Goal: Transaction & Acquisition: Register for event/course

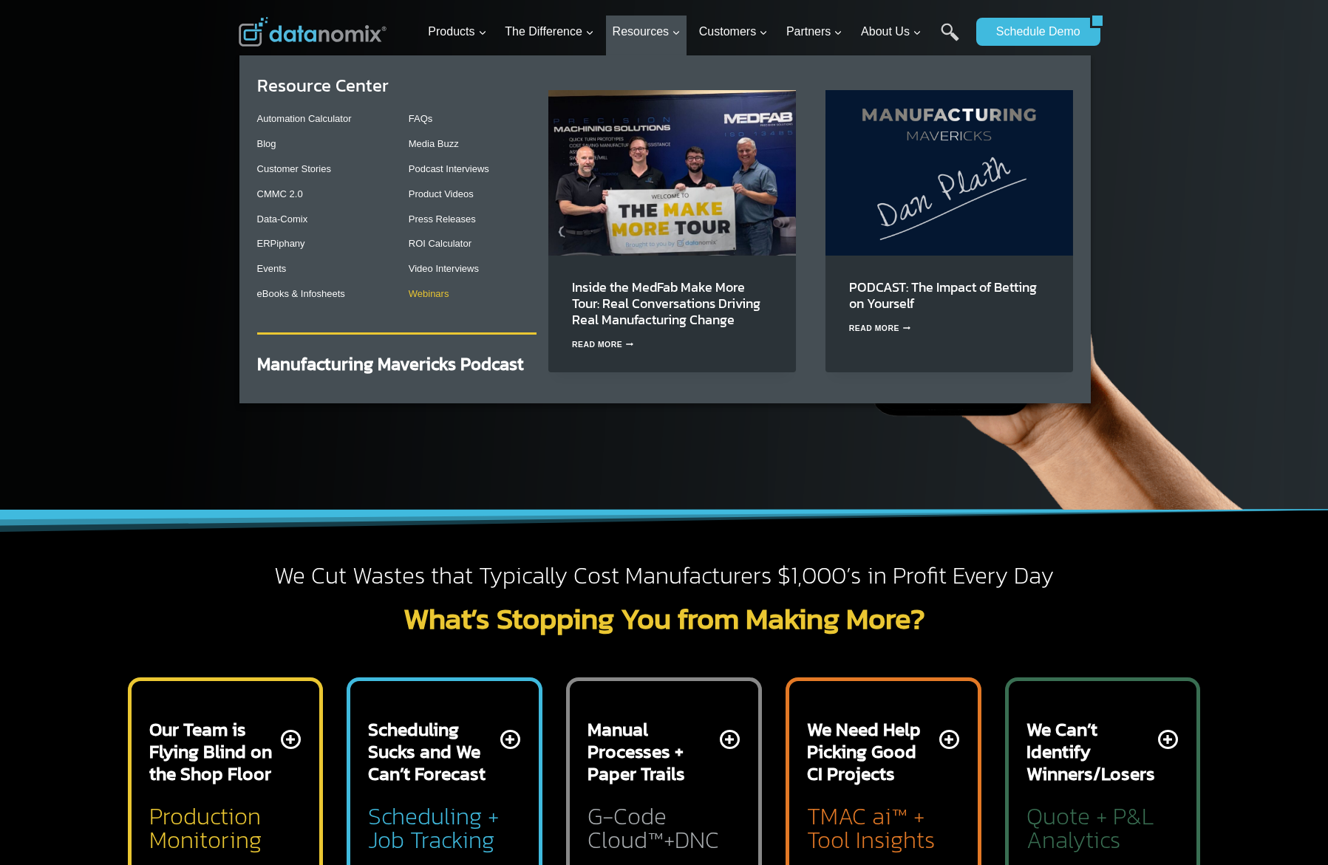
click at [423, 296] on link "Webinars" at bounding box center [429, 293] width 41 height 11
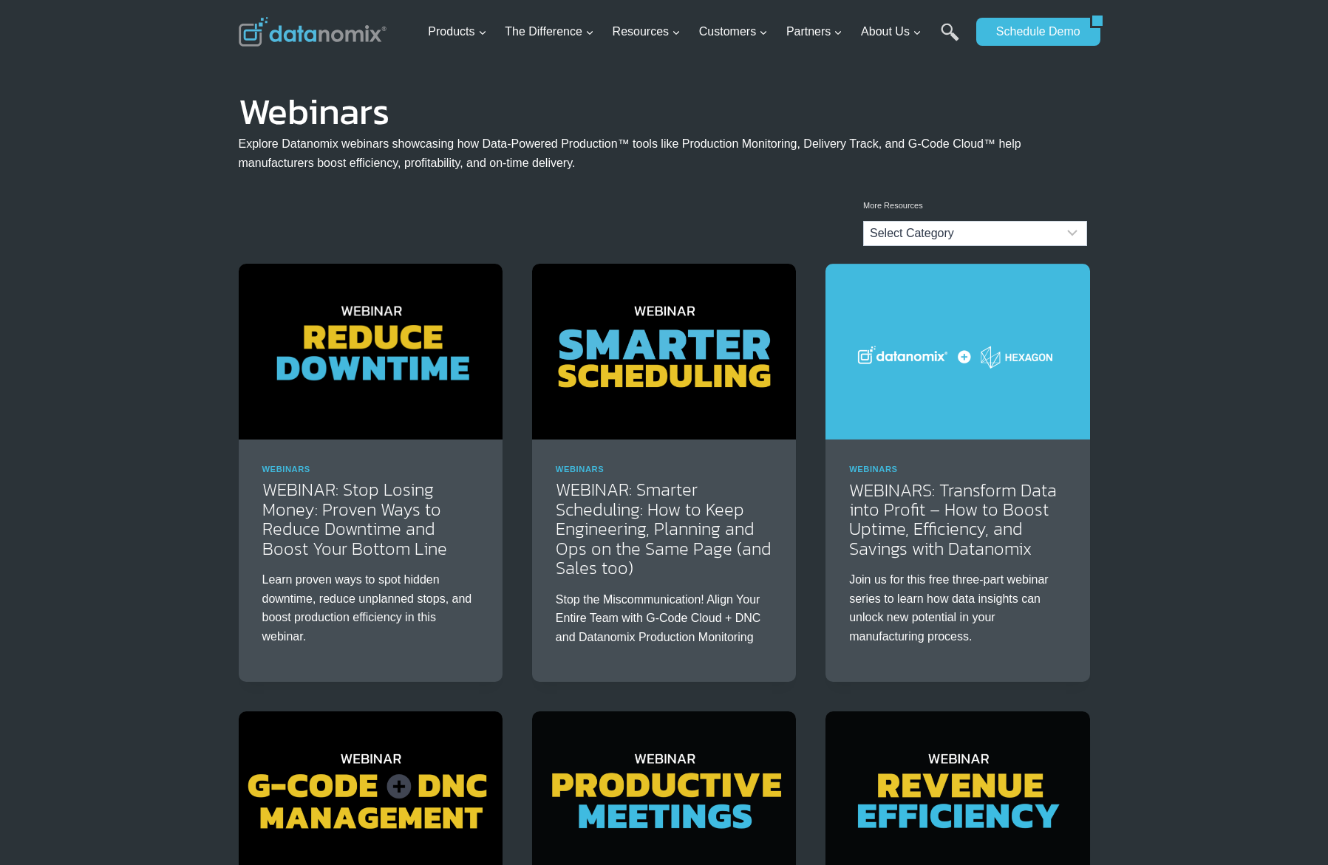
click at [400, 316] on img at bounding box center [371, 352] width 264 height 176
